Goal: Transaction & Acquisition: Subscribe to service/newsletter

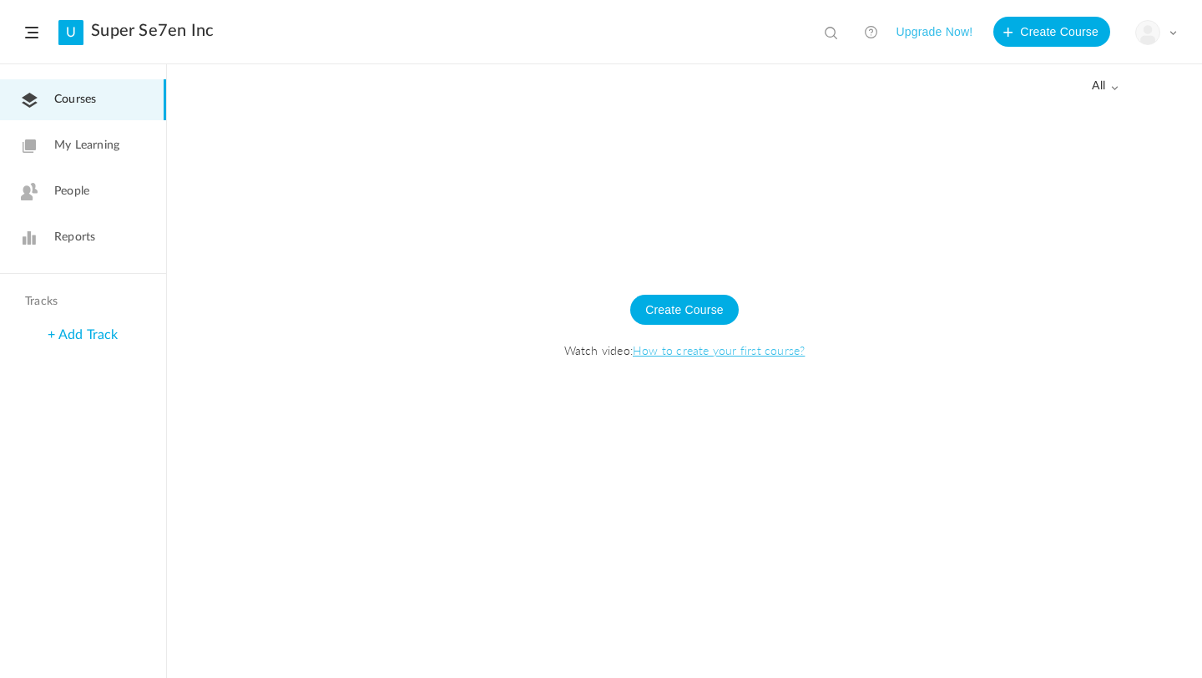
click at [1171, 38] on div "My Profile University Settings Current Plan Logout" at bounding box center [1156, 32] width 42 height 25
click at [1043, 72] on link "My Profile" at bounding box center [1097, 73] width 157 height 31
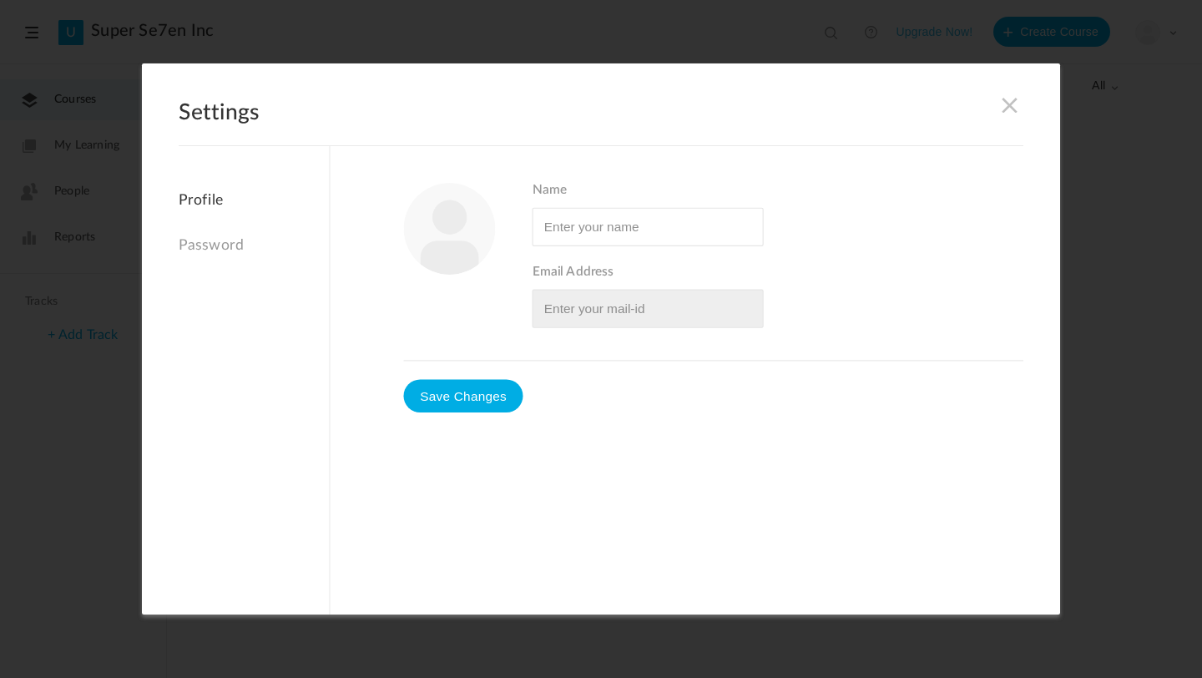
type input "Super Se7en"
type input "[EMAIL_ADDRESS][DOMAIN_NAME]"
click at [1012, 109] on span at bounding box center [1010, 105] width 18 height 18
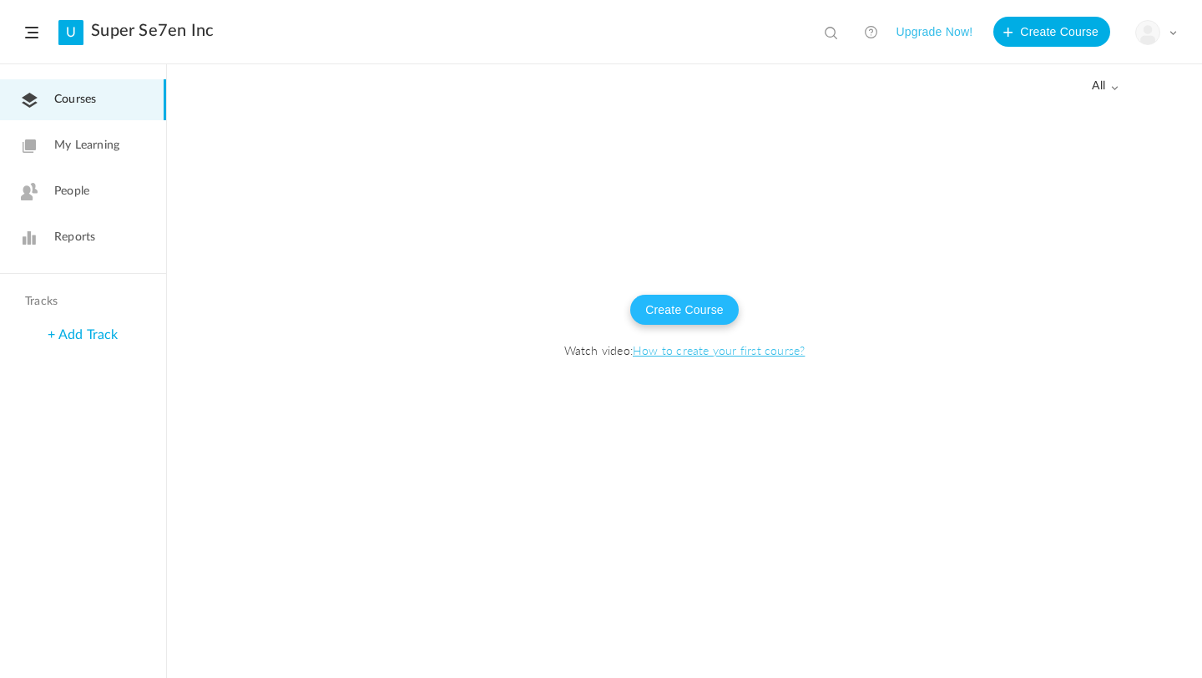
click at [676, 310] on button "Create Course" at bounding box center [684, 310] width 108 height 30
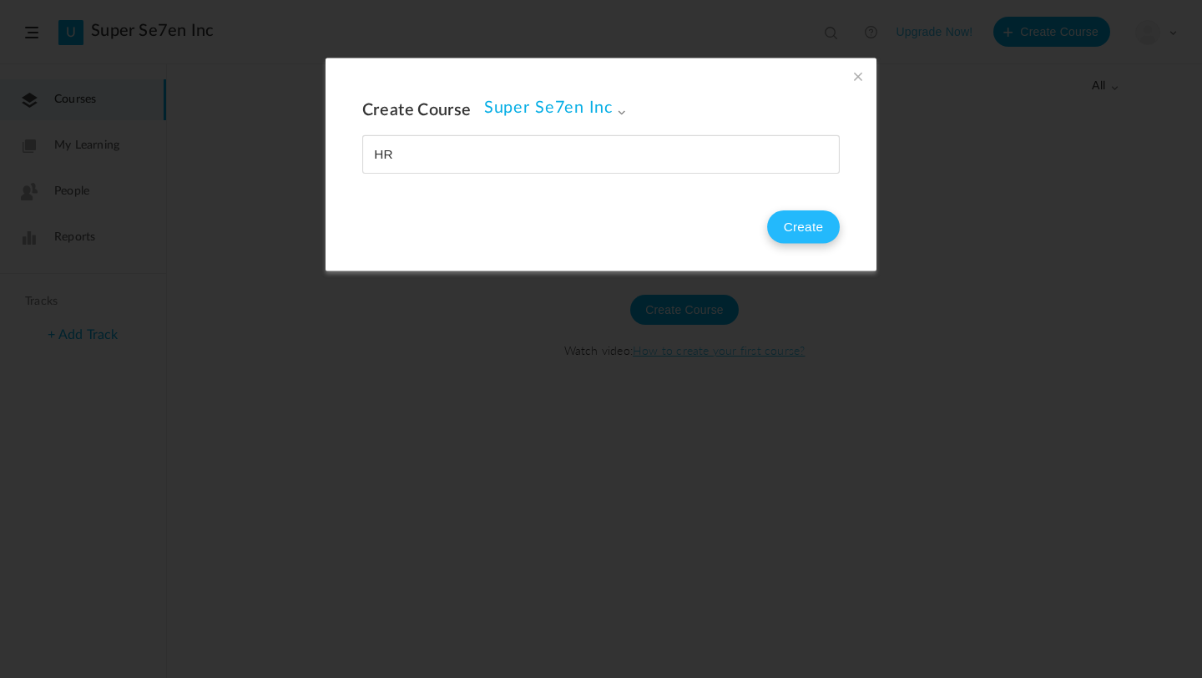
click at [794, 216] on button "Create" at bounding box center [803, 226] width 73 height 33
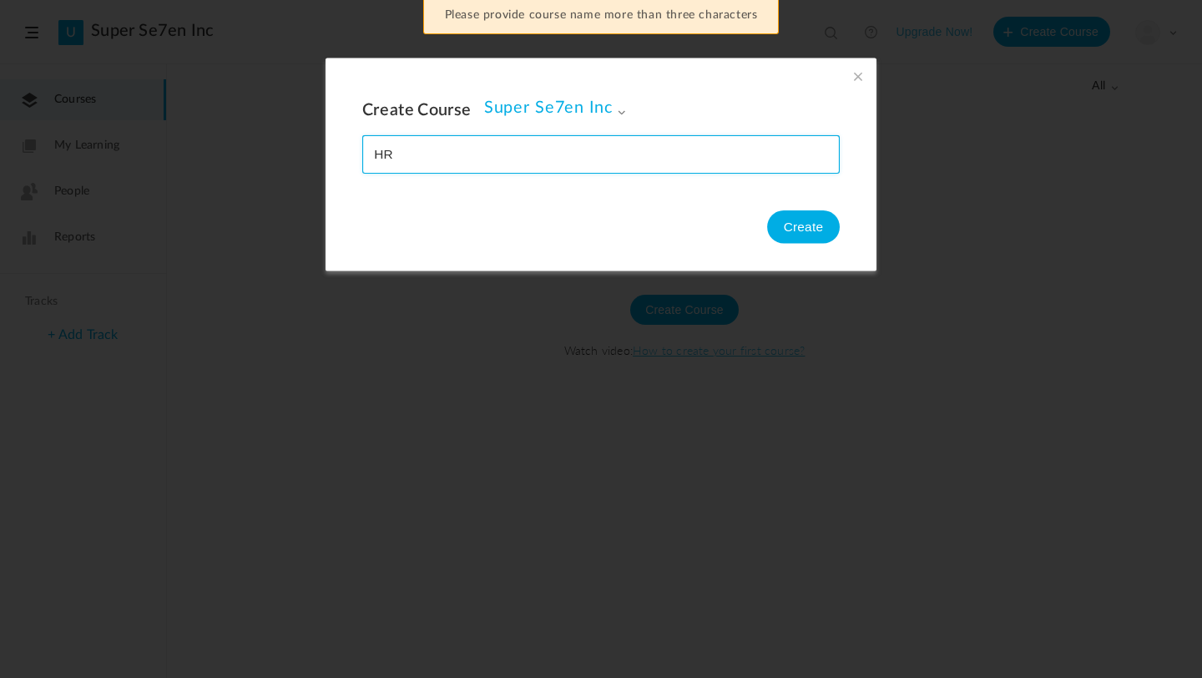
click at [404, 158] on input "name" at bounding box center [601, 154] width 476 height 37
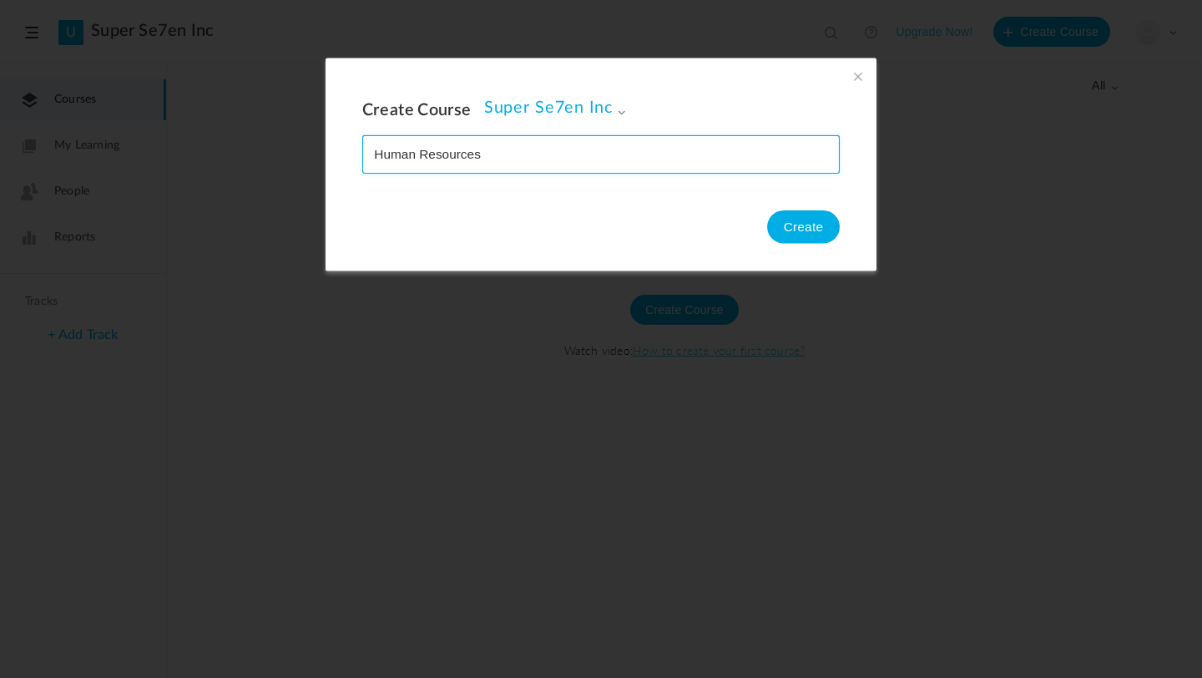
type input "Human Resources"
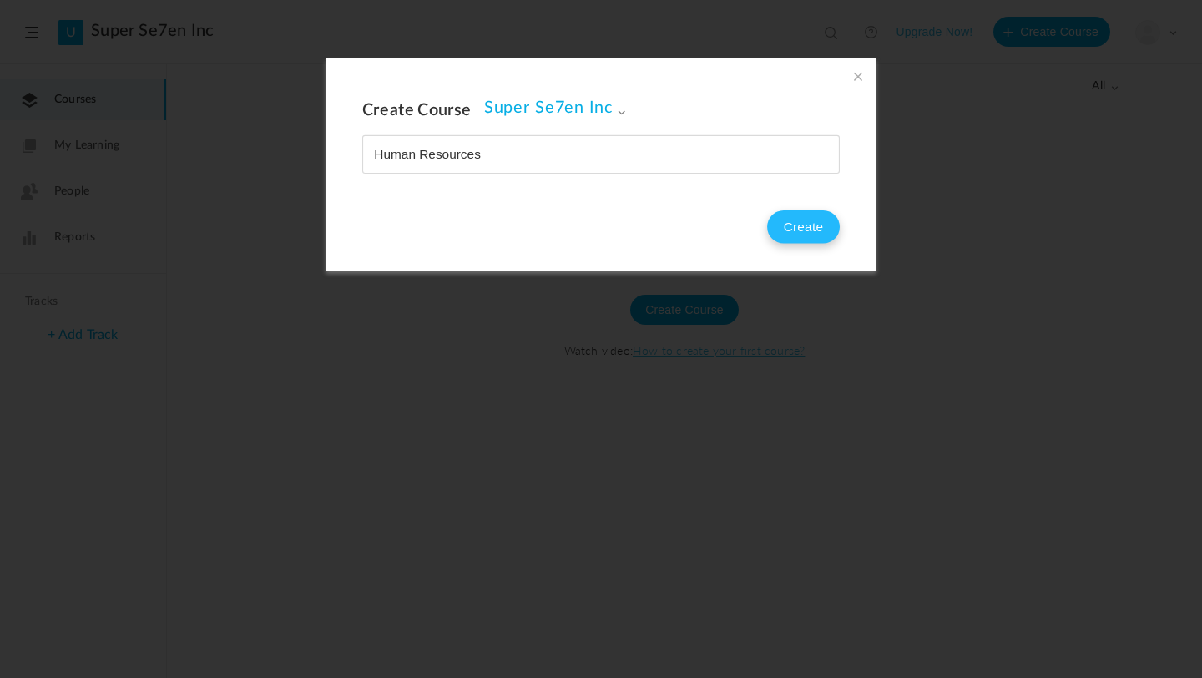
click at [806, 231] on button "Create" at bounding box center [803, 226] width 73 height 33
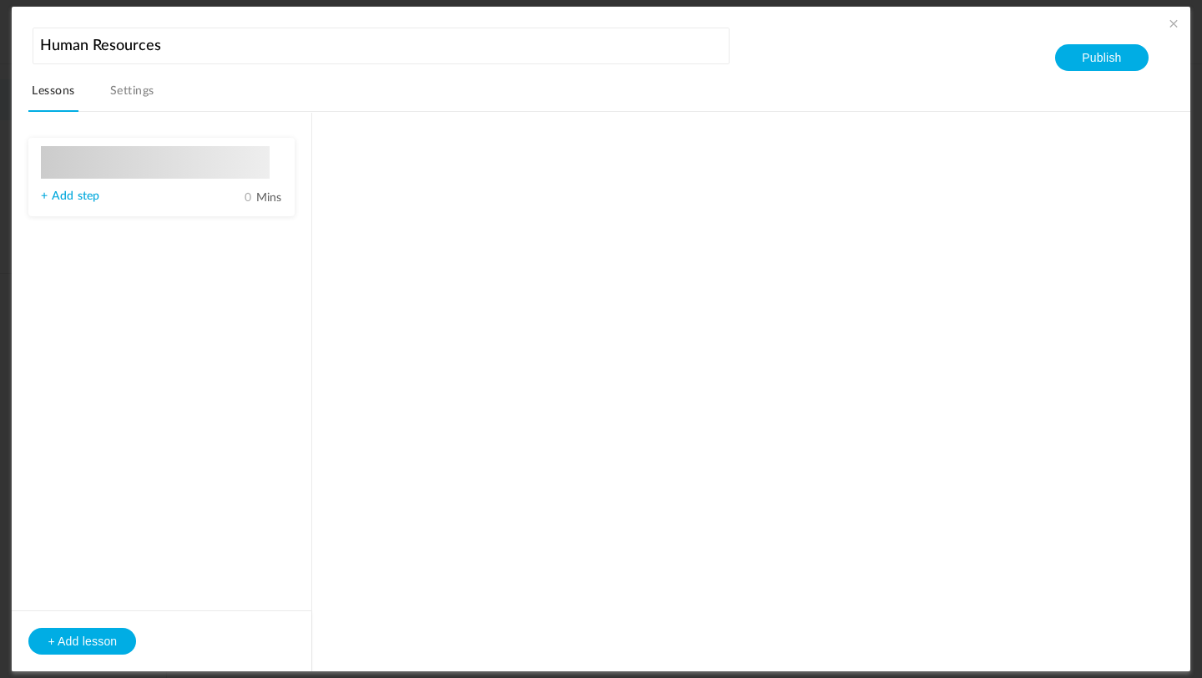
type input "Lesson 1"
type input "0"
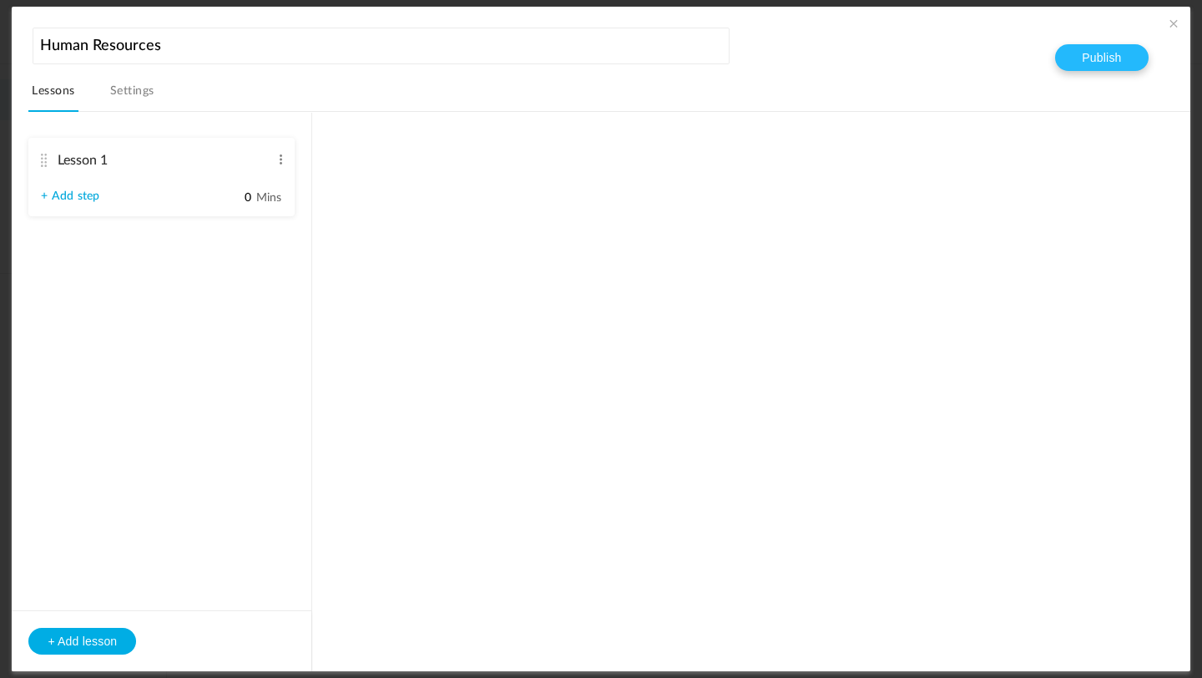
click at [1104, 63] on button "Publish" at bounding box center [1101, 57] width 93 height 27
type input "Step 1"
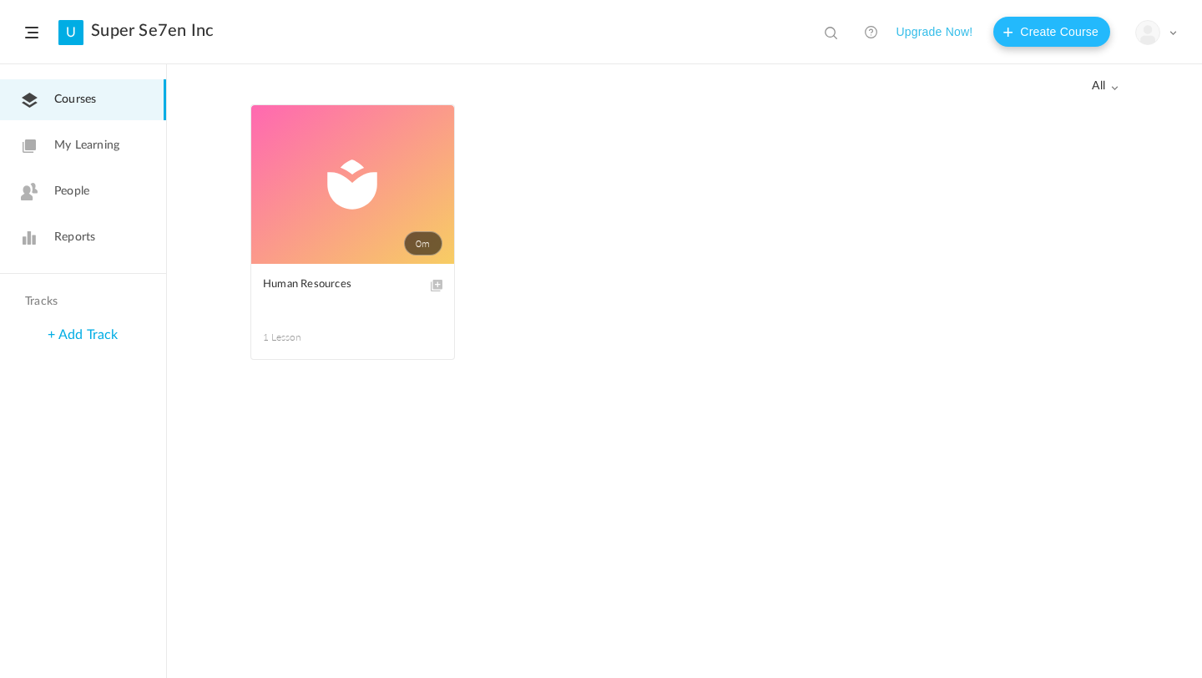
click at [1026, 32] on button "Create Course" at bounding box center [1051, 32] width 117 height 30
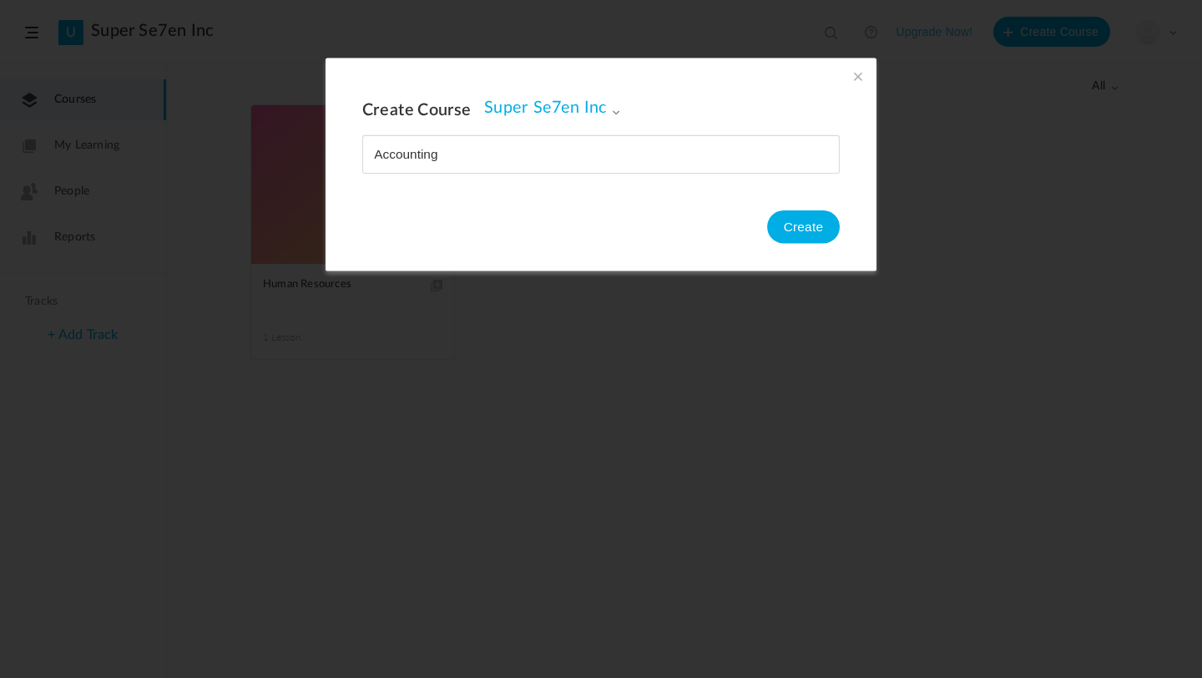
type input "Accounting"
click at [804, 219] on button "Create" at bounding box center [803, 226] width 73 height 33
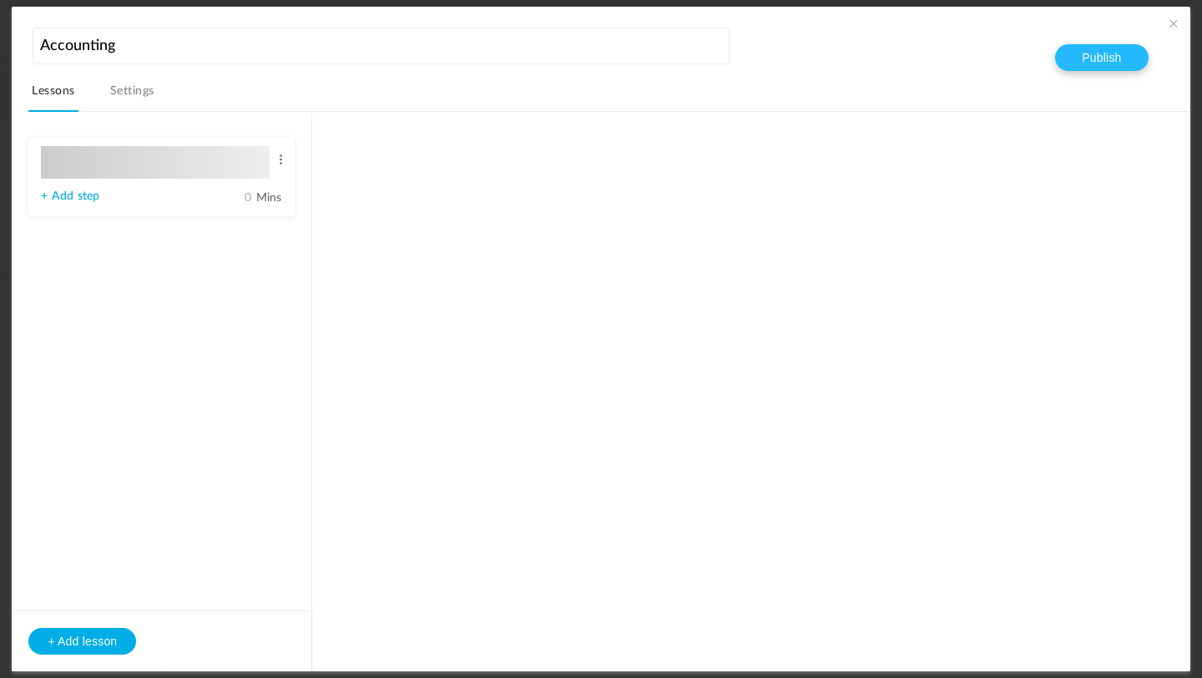
click at [1090, 58] on button "Publish" at bounding box center [1101, 57] width 93 height 27
type input "Lesson 1"
type input "0"
type input "Step 1"
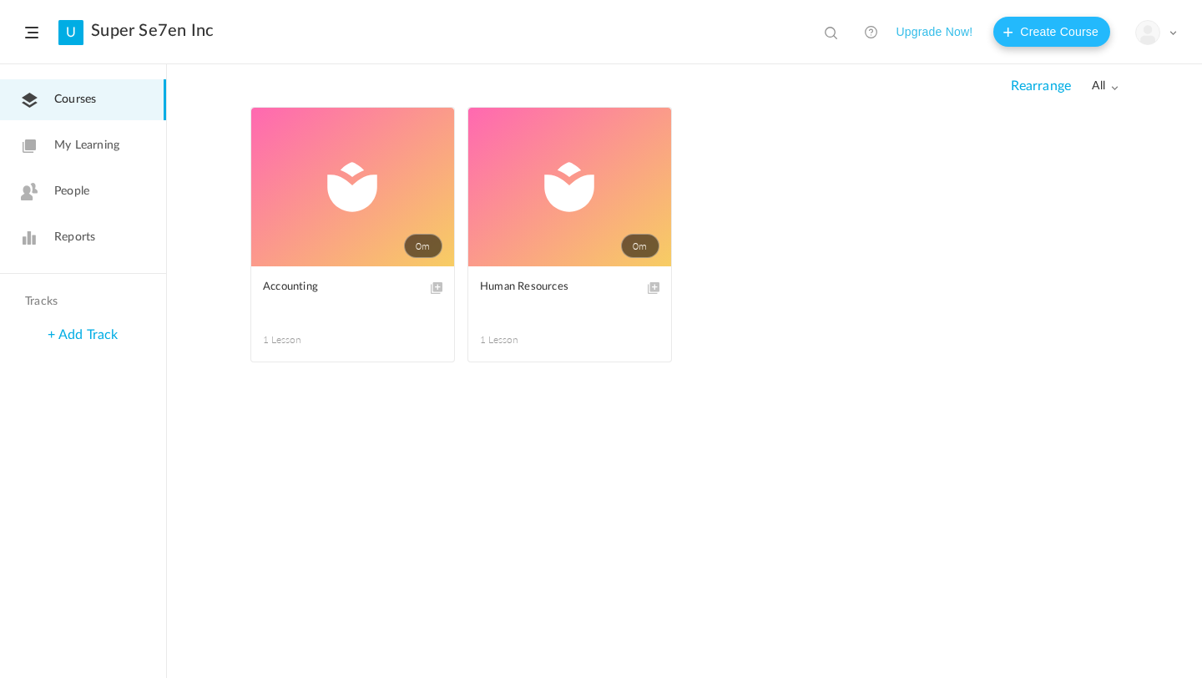
click at [1024, 37] on button "Create Course" at bounding box center [1051, 32] width 117 height 30
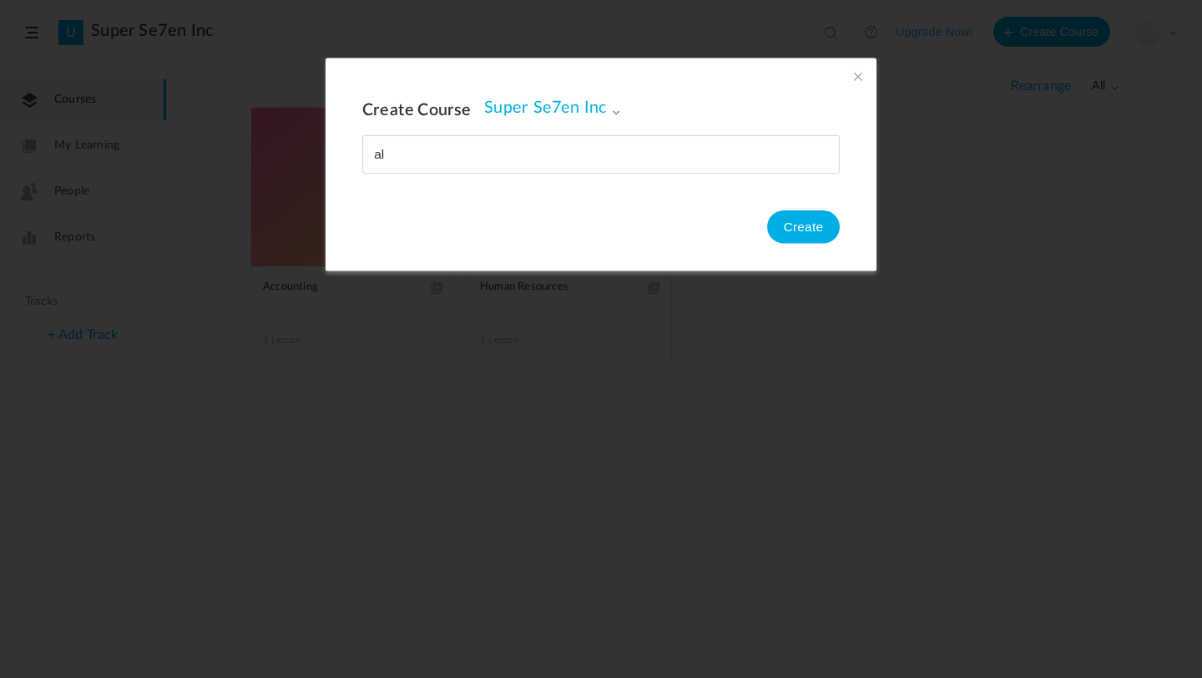
type input "a"
type input "Sales"
click at [780, 225] on button "Create" at bounding box center [803, 226] width 73 height 33
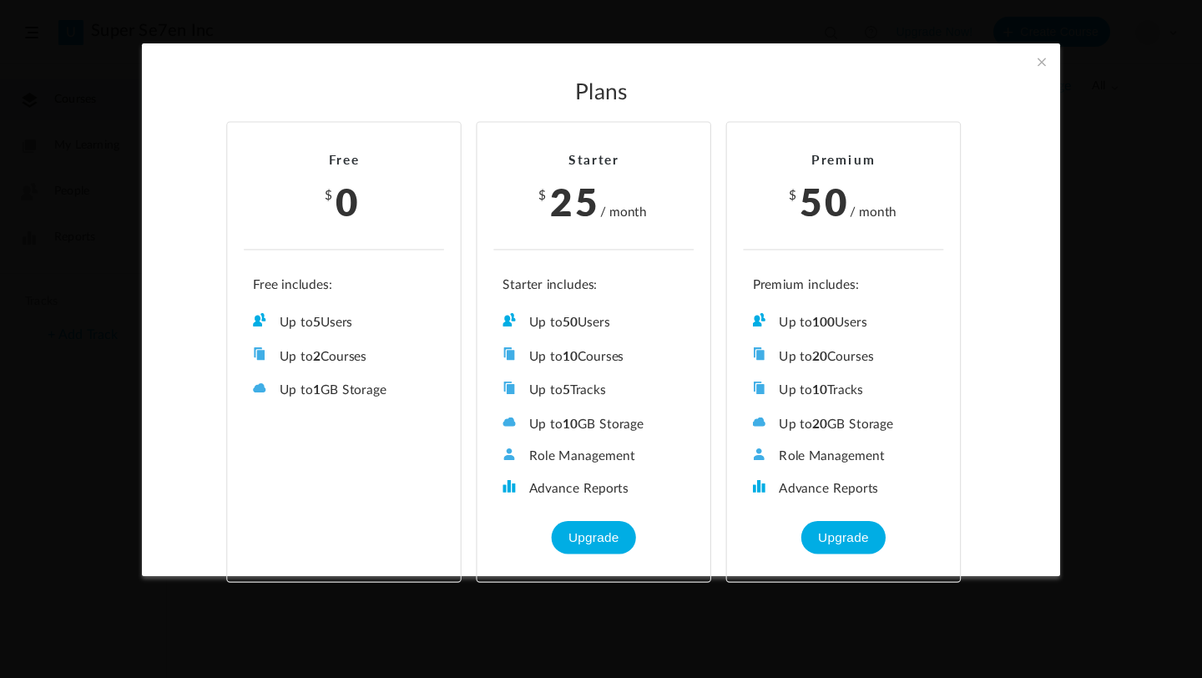
click at [1041, 63] on span at bounding box center [1041, 62] width 18 height 18
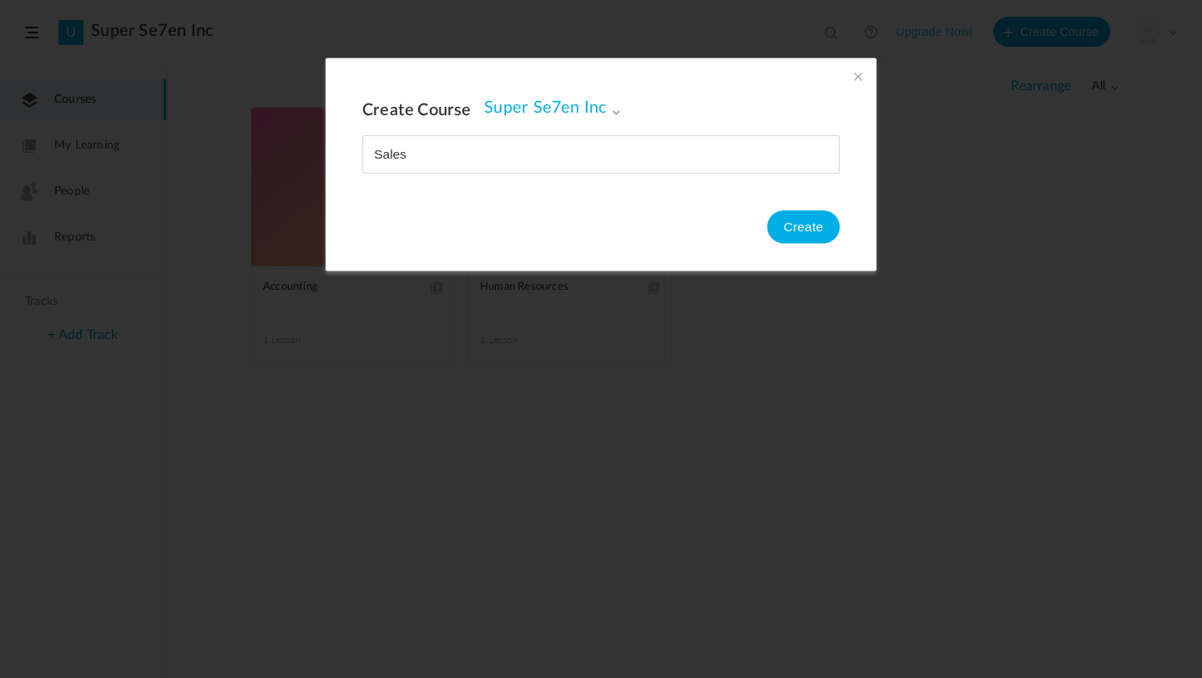
click at [851, 77] on span at bounding box center [858, 77] width 18 height 18
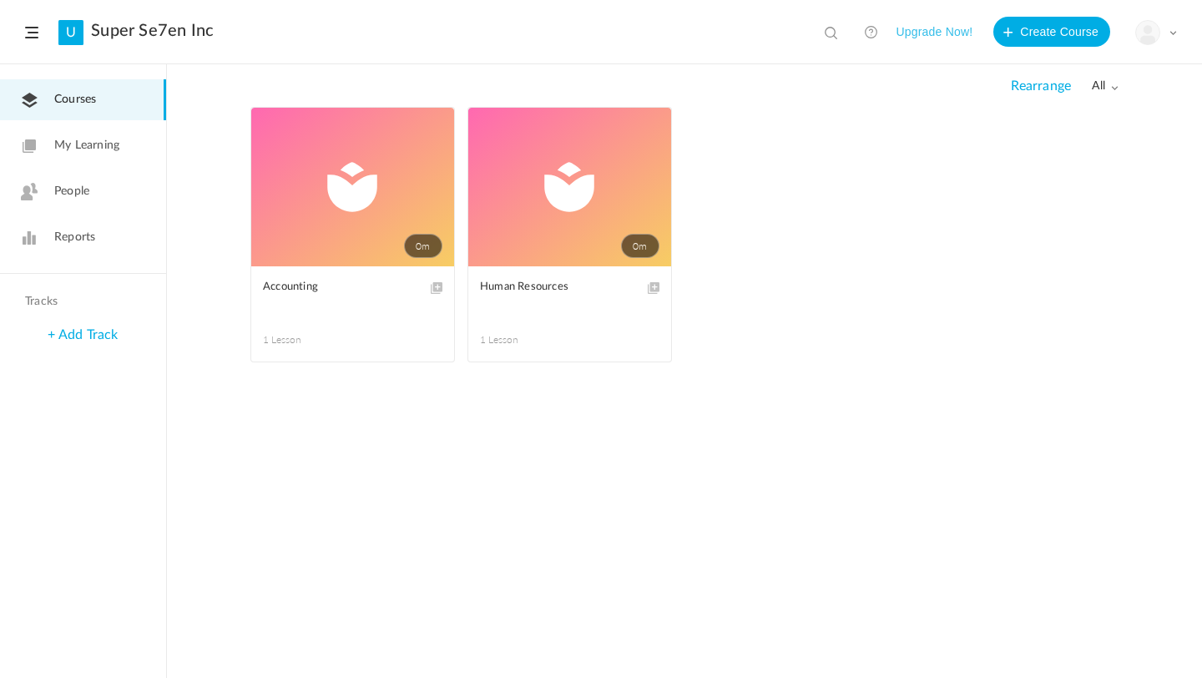
click at [947, 21] on button "Upgrade Now!" at bounding box center [933, 32] width 77 height 30
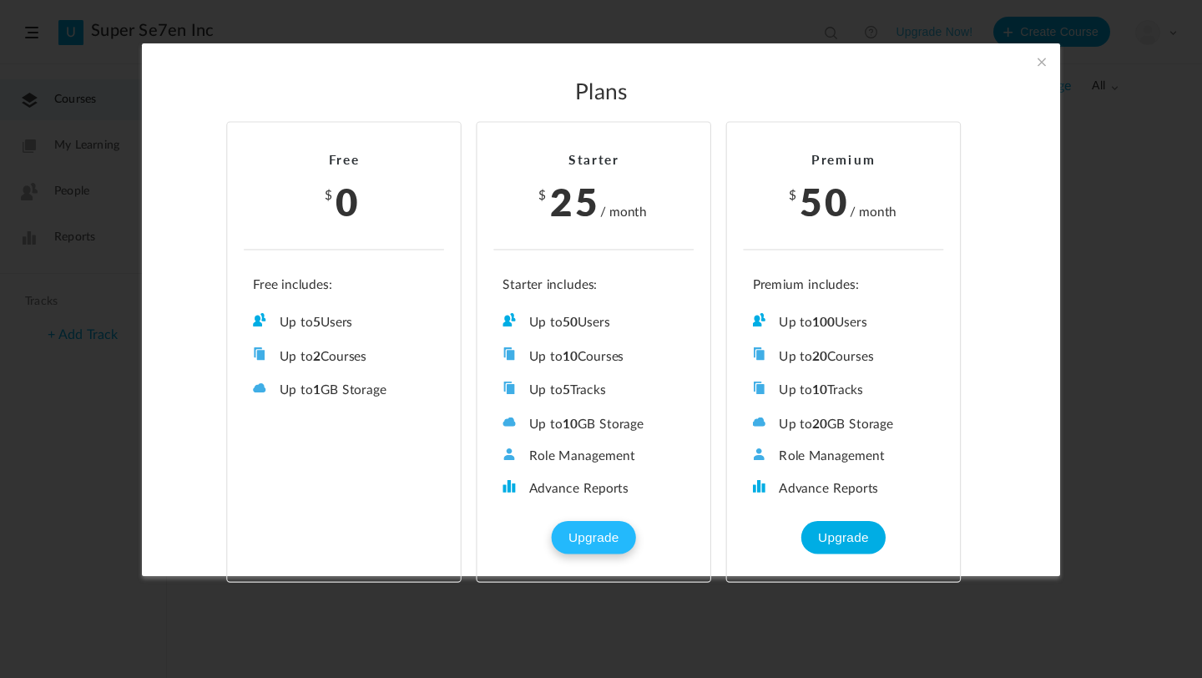
click at [601, 521] on button "Upgrade" at bounding box center [593, 537] width 83 height 33
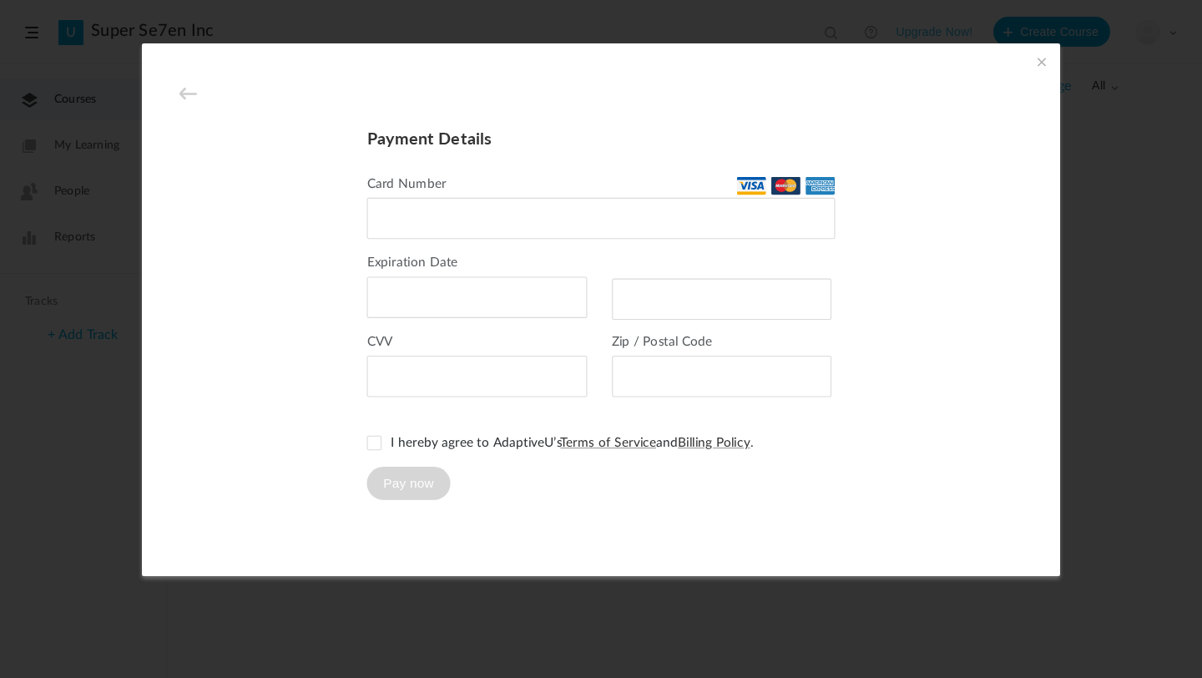
click at [421, 226] on div at bounding box center [601, 218] width 468 height 41
click at [461, 383] on div at bounding box center [477, 376] width 220 height 42
click at [368, 441] on span at bounding box center [374, 443] width 15 height 15
click at [407, 486] on button "Pay now" at bounding box center [408, 482] width 83 height 33
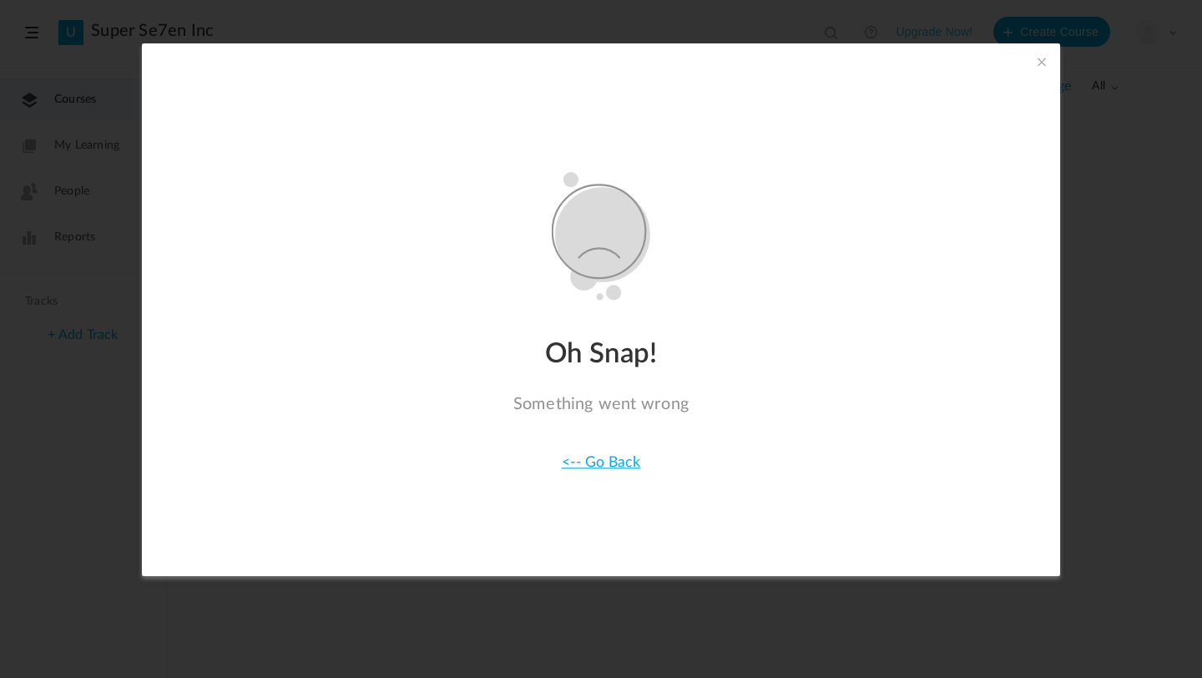
click at [1039, 62] on span at bounding box center [1041, 62] width 18 height 18
